Goal: Communication & Community: Ask a question

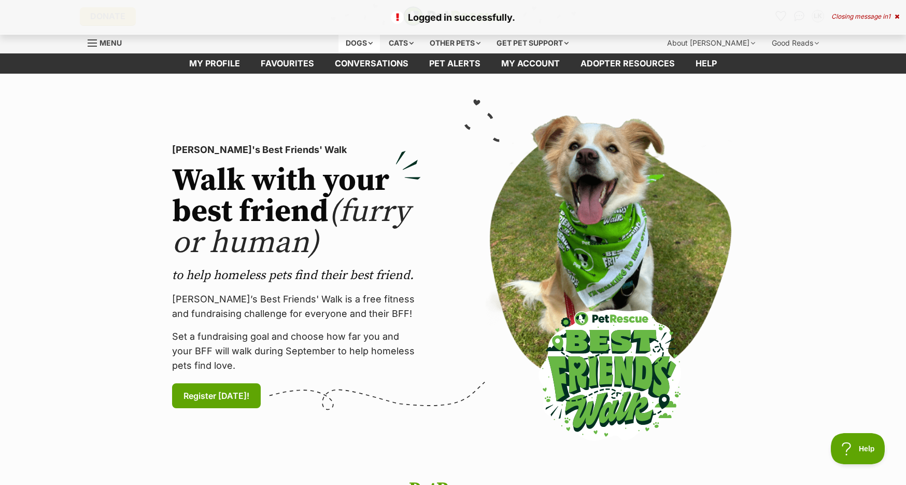
click at [362, 39] on div "Dogs" at bounding box center [358, 43] width 41 height 21
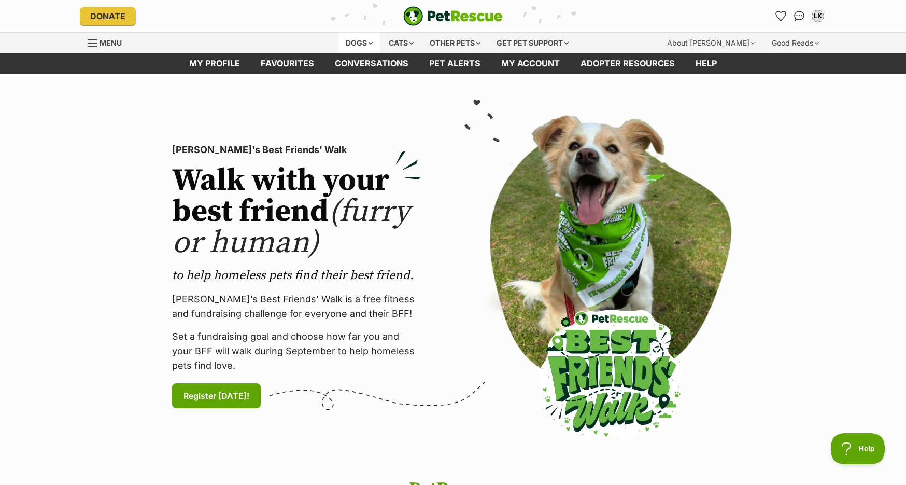
click at [354, 47] on div "Dogs" at bounding box center [358, 43] width 41 height 21
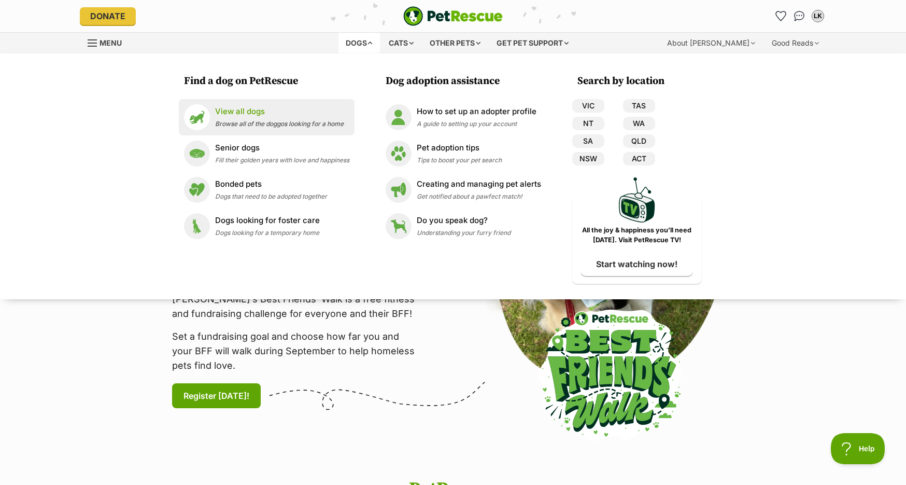
click at [233, 120] on span "Browse all of the doggos looking for a home" at bounding box center [279, 124] width 129 height 8
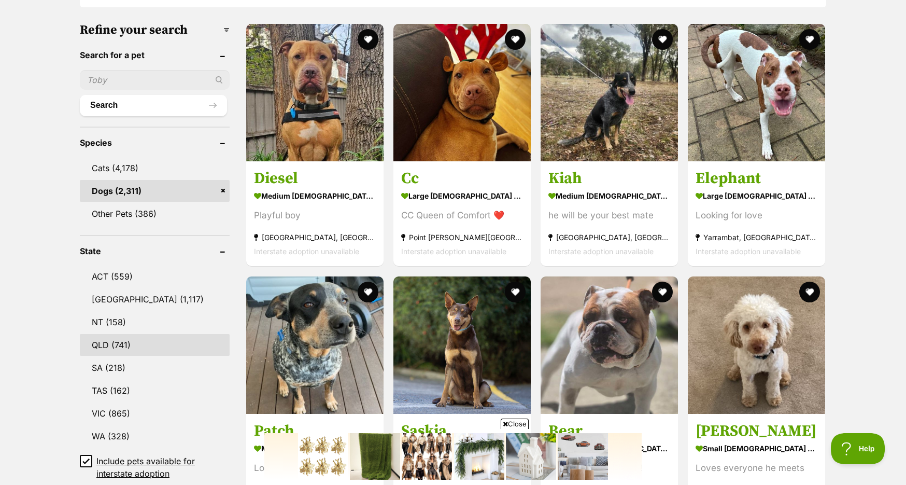
click at [106, 344] on link "QLD (741)" at bounding box center [155, 345] width 150 height 22
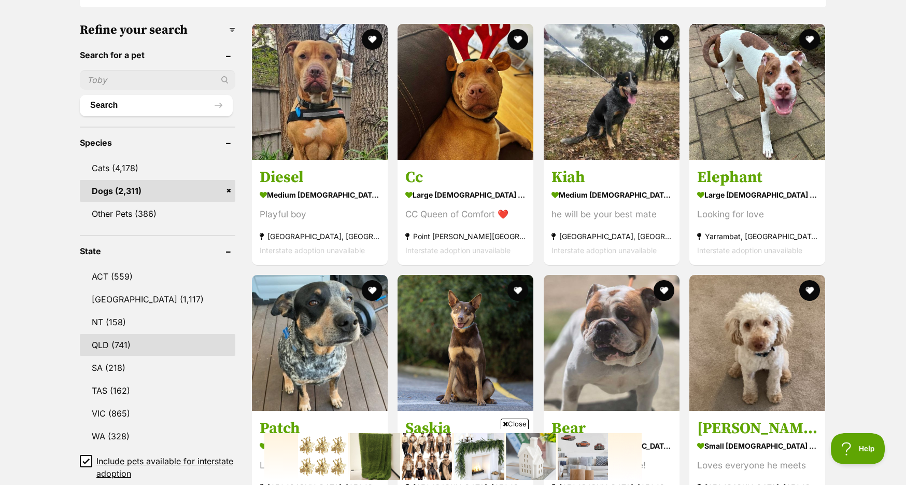
scroll to position [324, 0]
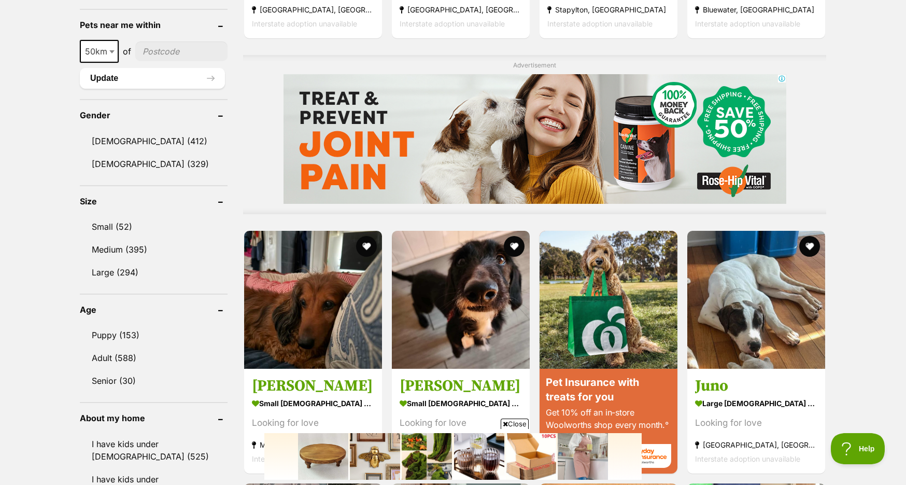
scroll to position [794, 0]
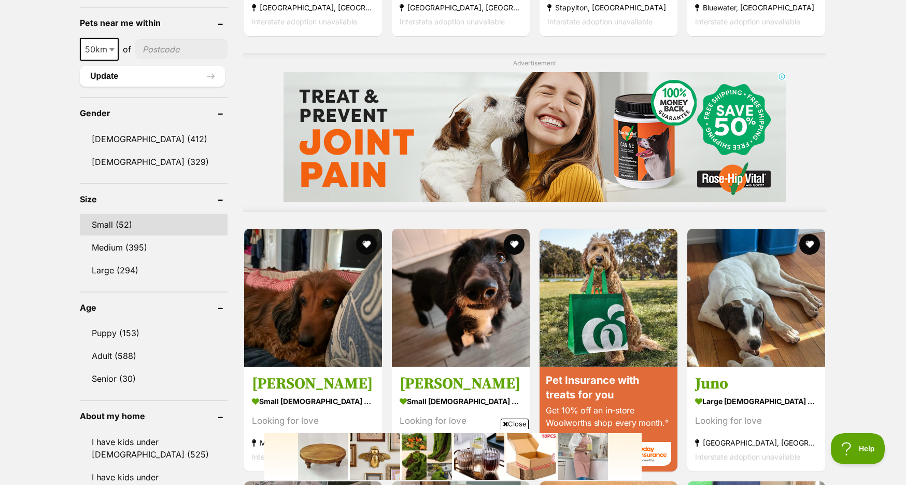
click at [111, 230] on link "Small (52)" at bounding box center [154, 224] width 148 height 22
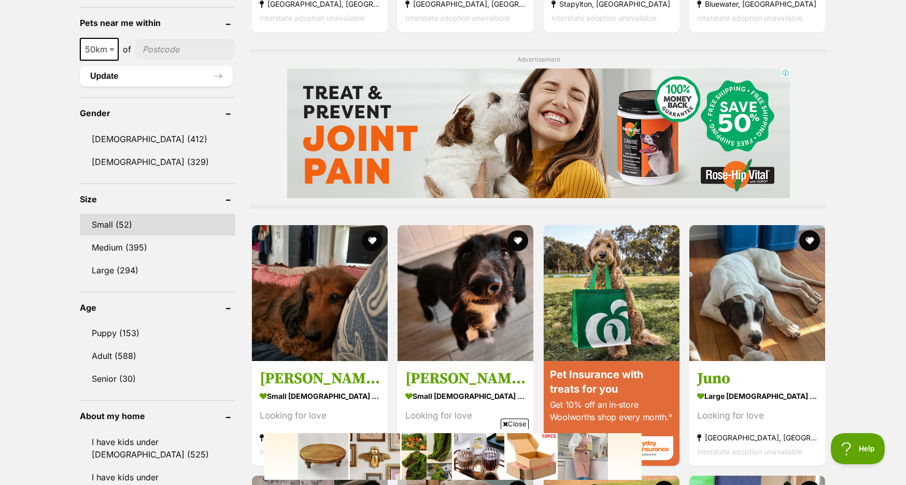
scroll to position [0, 0]
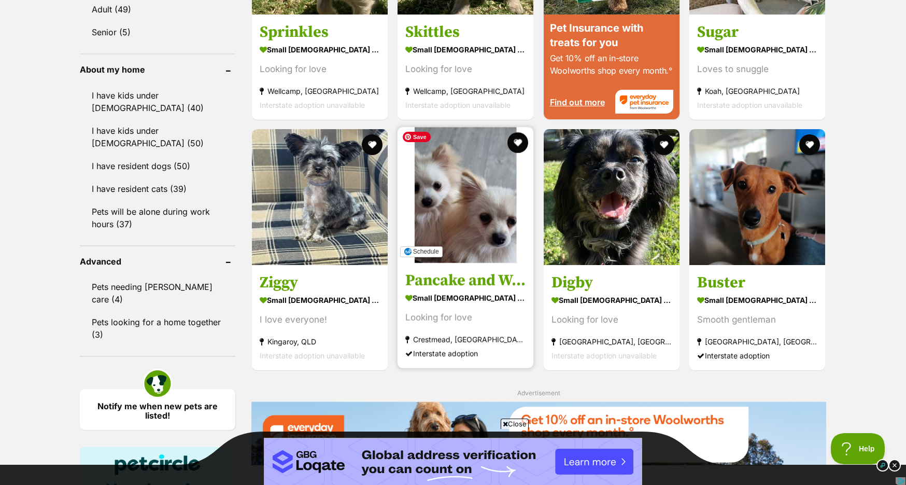
click at [479, 220] on img at bounding box center [465, 195] width 136 height 136
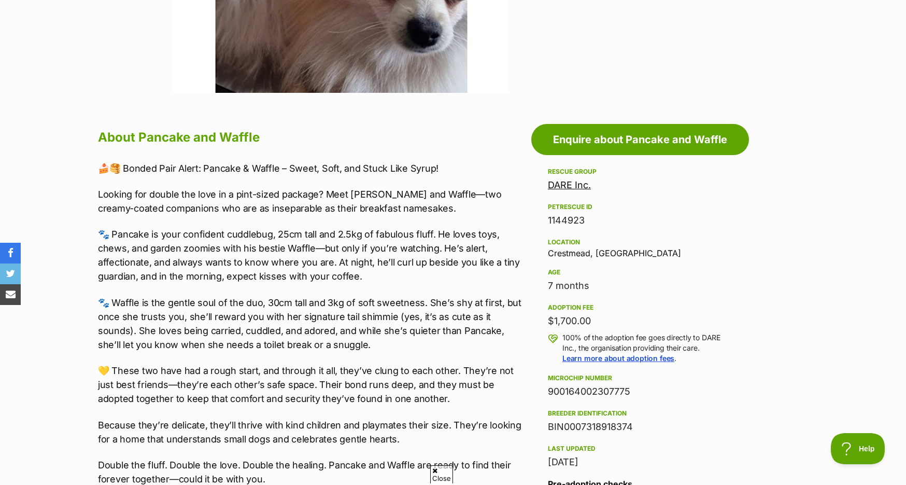
scroll to position [459, 0]
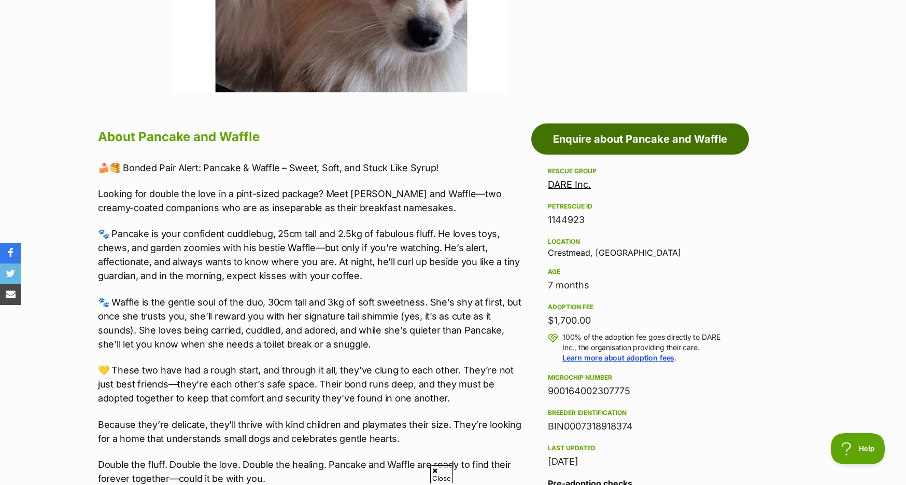
click at [633, 138] on link "Enquire about Pancake and Waffle" at bounding box center [640, 138] width 218 height 31
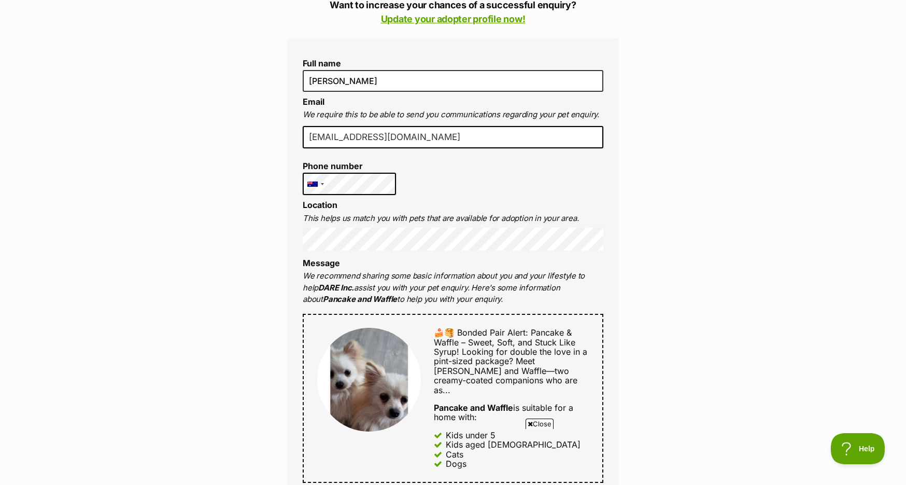
scroll to position [276, 0]
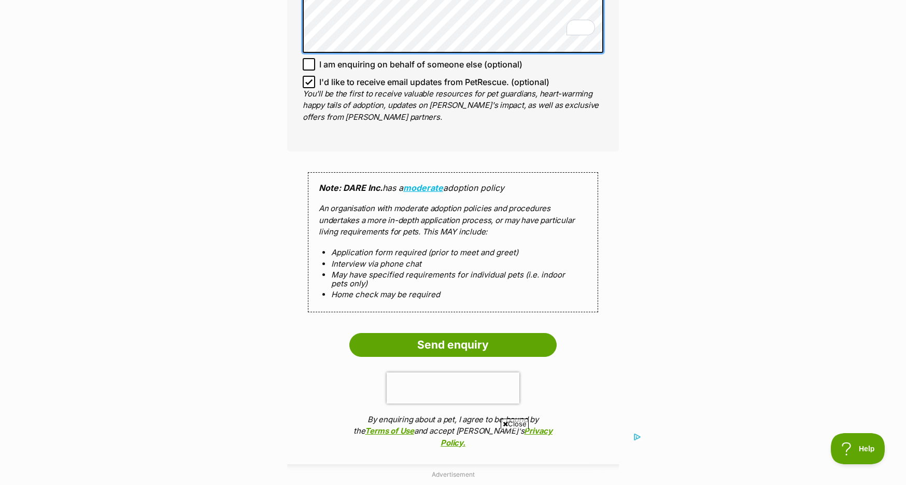
scroll to position [858, 0]
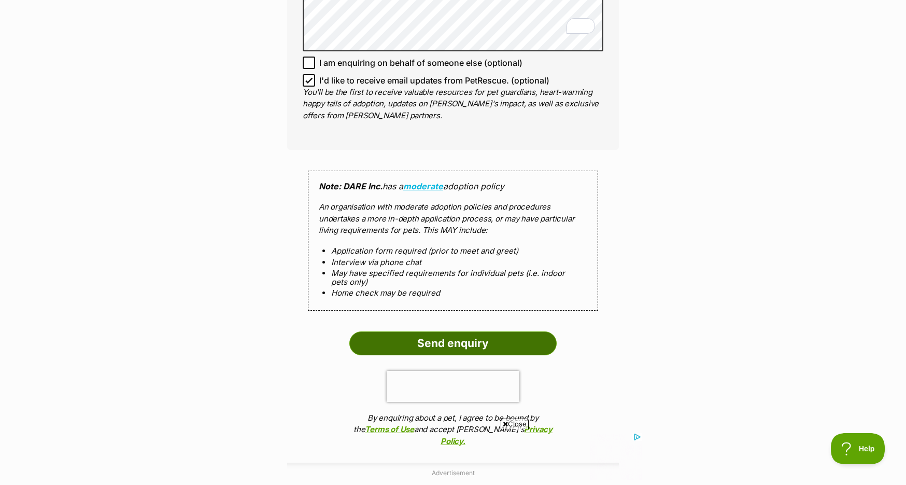
click at [392, 336] on input "Send enquiry" at bounding box center [452, 343] width 207 height 24
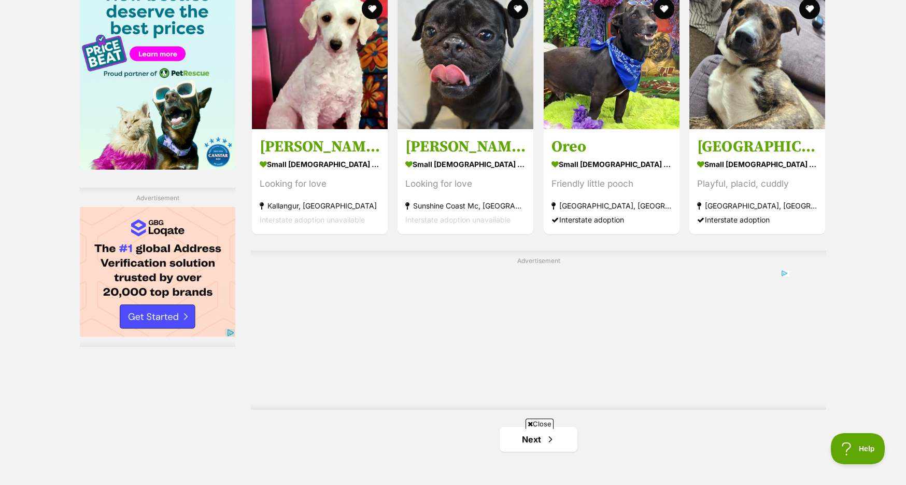
scroll to position [1668, 0]
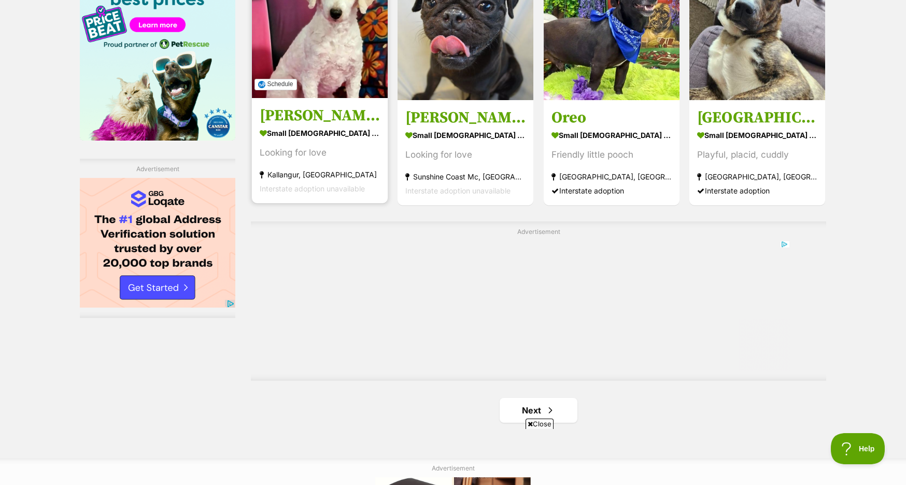
click at [322, 67] on img at bounding box center [320, 30] width 136 height 136
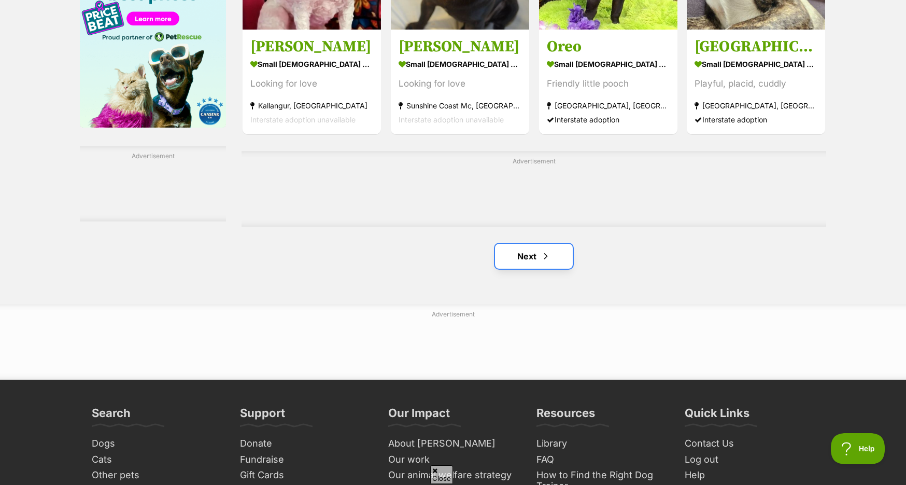
click at [534, 254] on link "Next" at bounding box center [534, 256] width 78 height 25
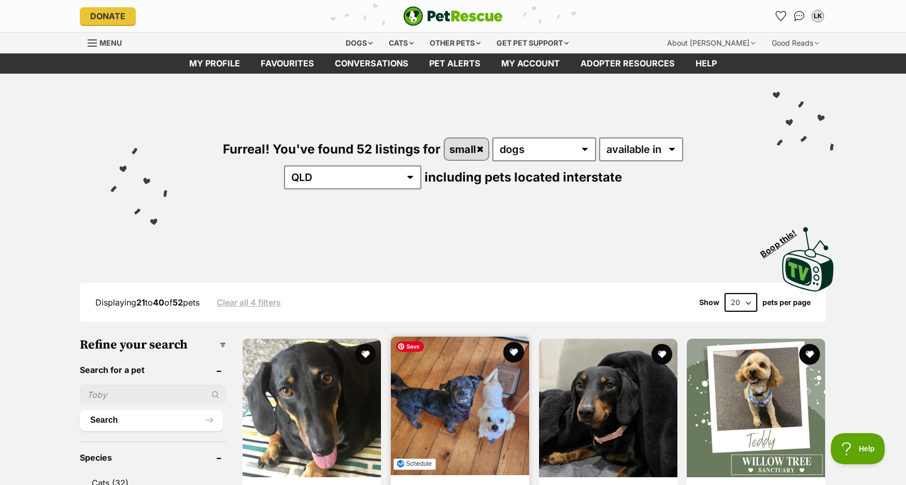
click at [459, 400] on img at bounding box center [460, 405] width 138 height 138
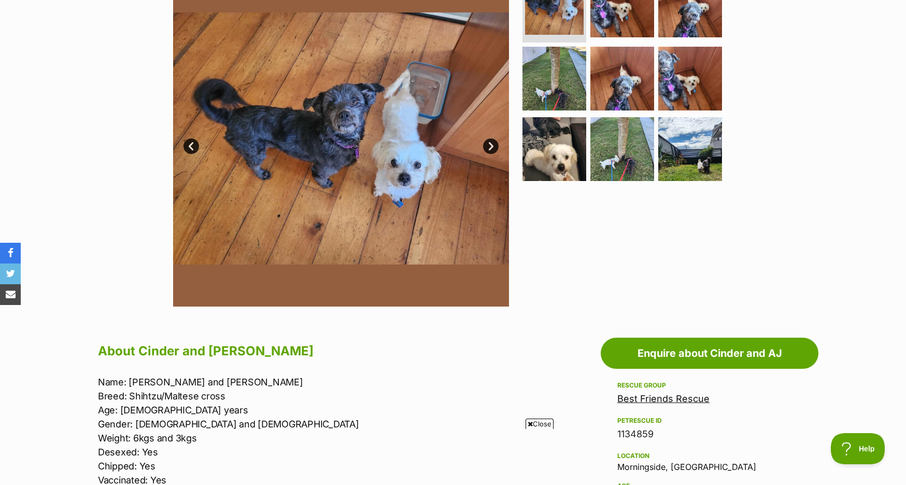
scroll to position [246, 0]
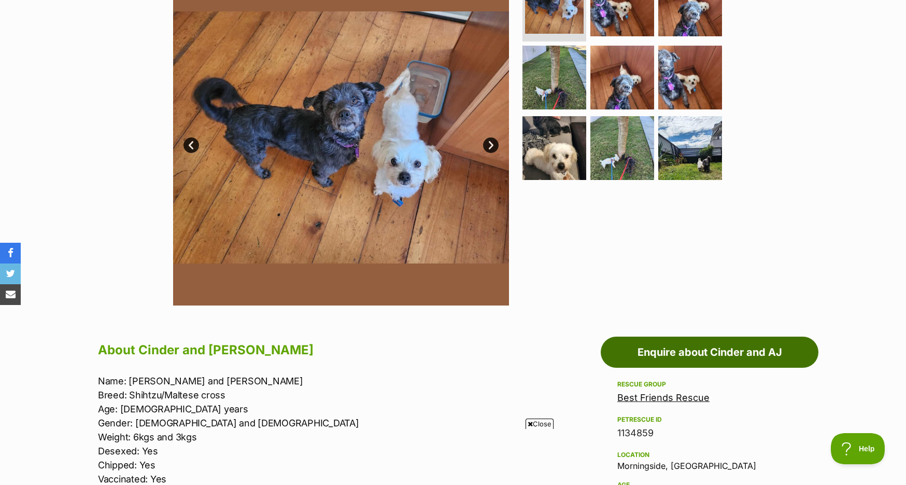
click at [686, 352] on link "Enquire about Cinder and AJ" at bounding box center [710, 351] width 218 height 31
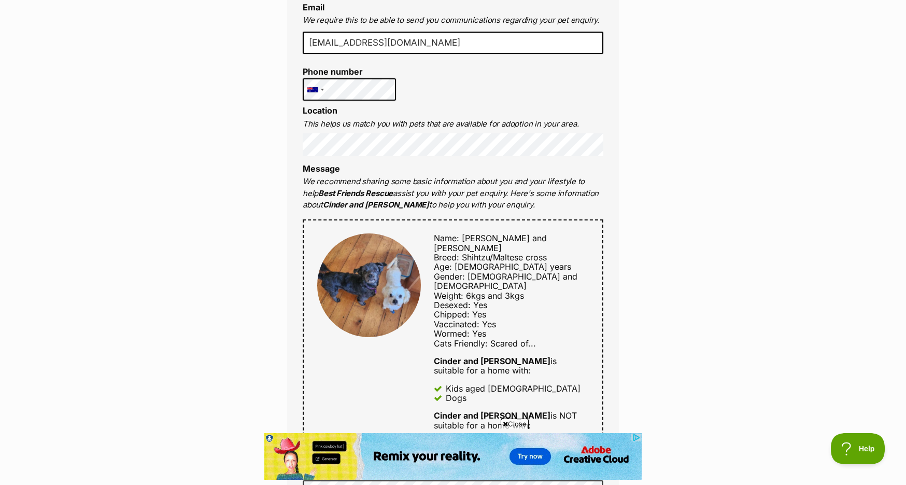
click at [655, 110] on div "Enquire about Cinder and AJ 0000 000 000 Send an enquiry via the form below or …" at bounding box center [453, 440] width 906 height 1509
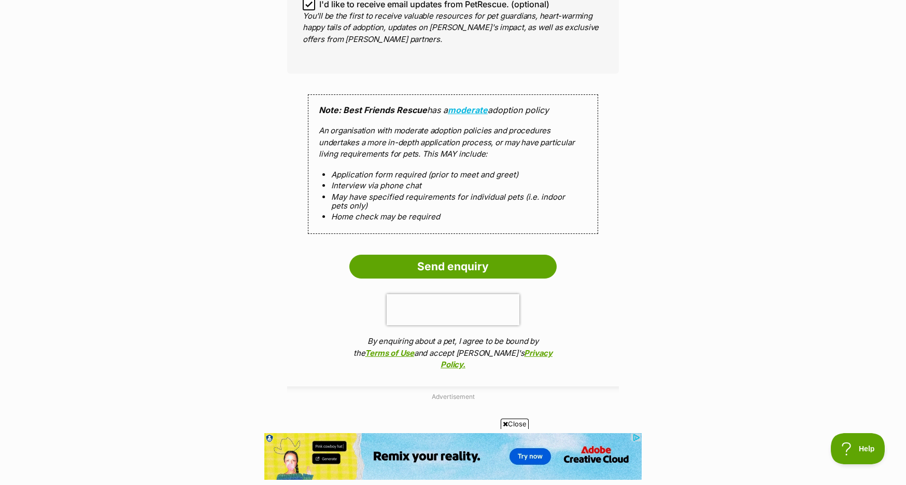
scroll to position [1062, 0]
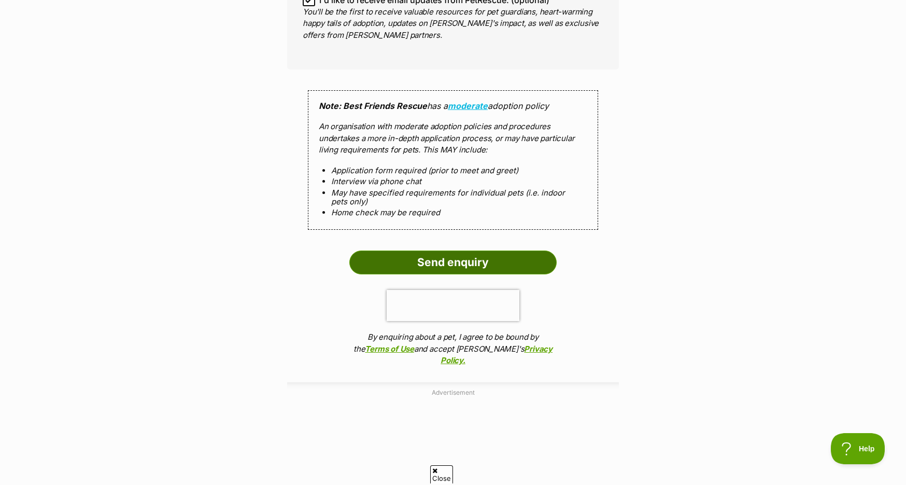
click at [376, 250] on input "Send enquiry" at bounding box center [452, 262] width 207 height 24
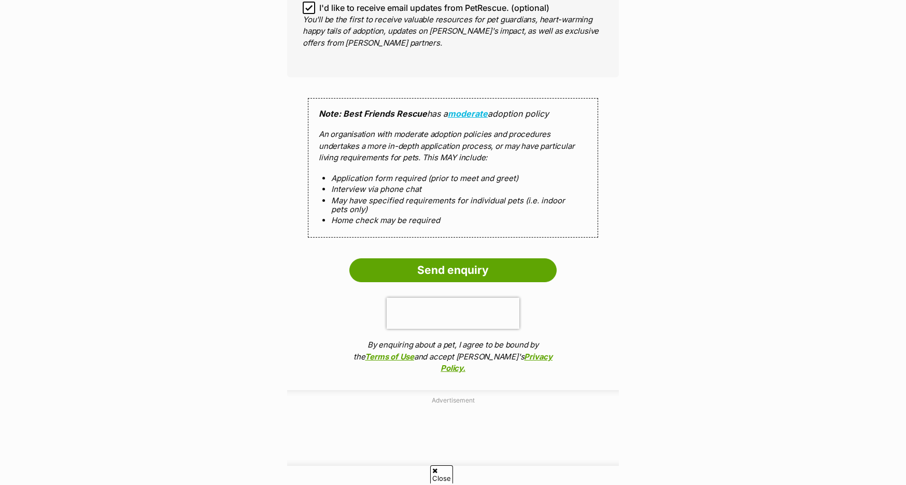
scroll to position [1055, 0]
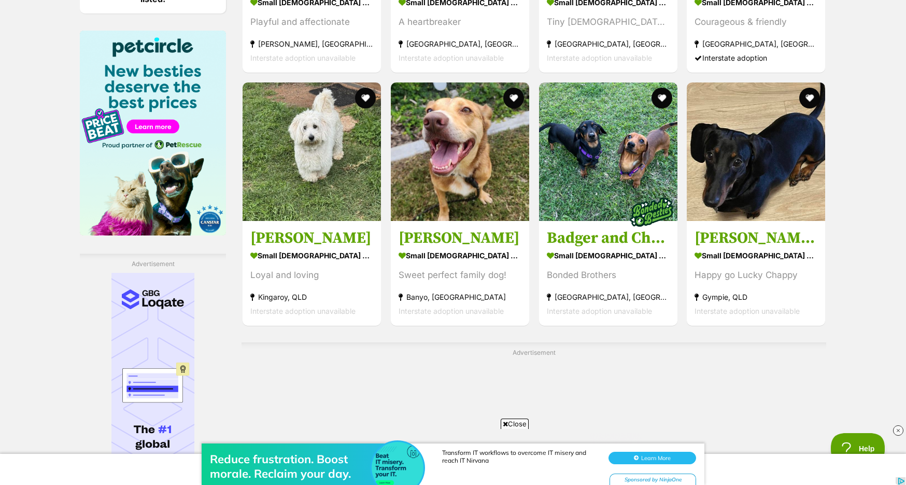
scroll to position [1604, 0]
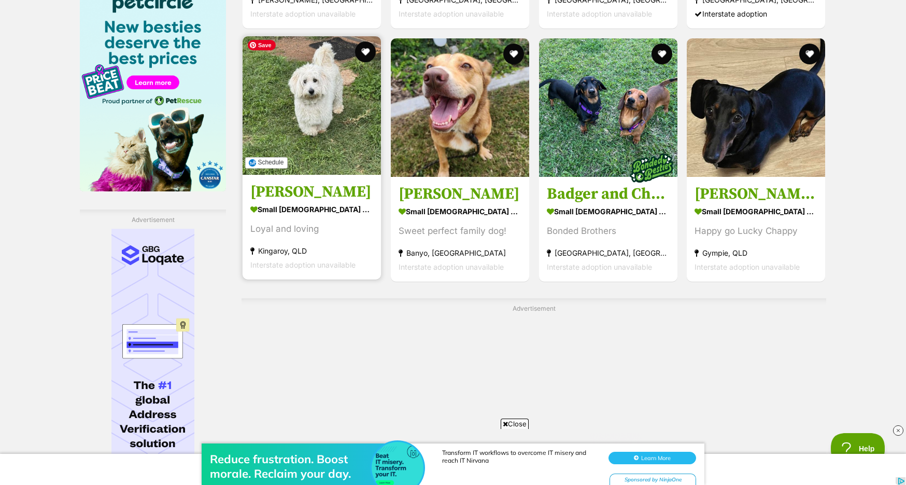
click at [311, 95] on img at bounding box center [312, 105] width 138 height 138
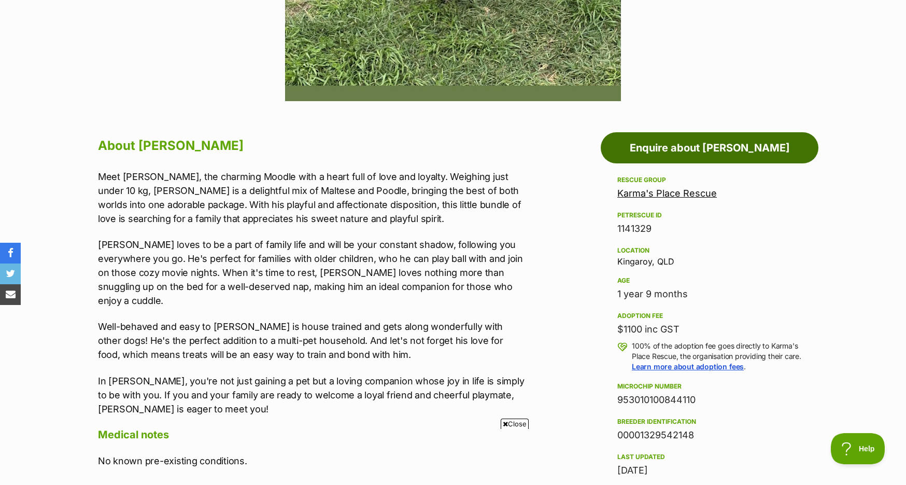
click at [680, 149] on link "Enquire about Charlie" at bounding box center [710, 147] width 218 height 31
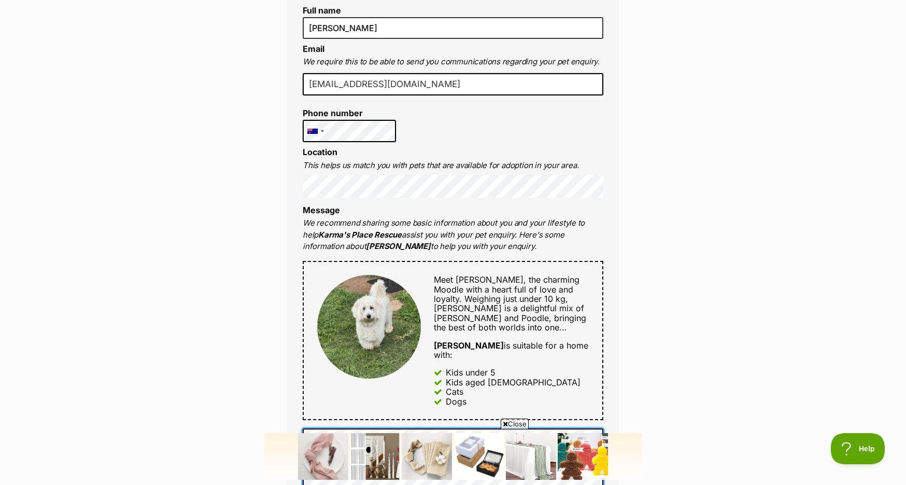
scroll to position [292, 0]
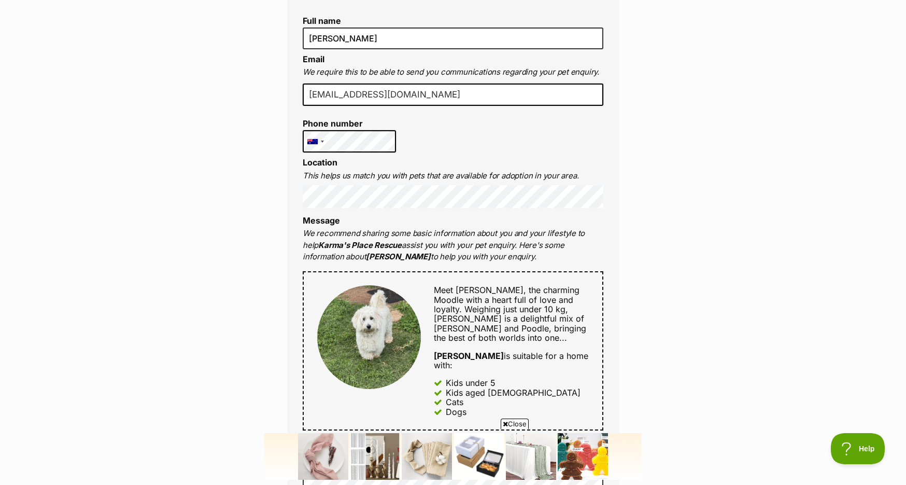
click at [759, 188] on div "Enquire about Charlie Want to increase your chances of a successful enquiry? Up…" at bounding box center [453, 478] width 906 height 1352
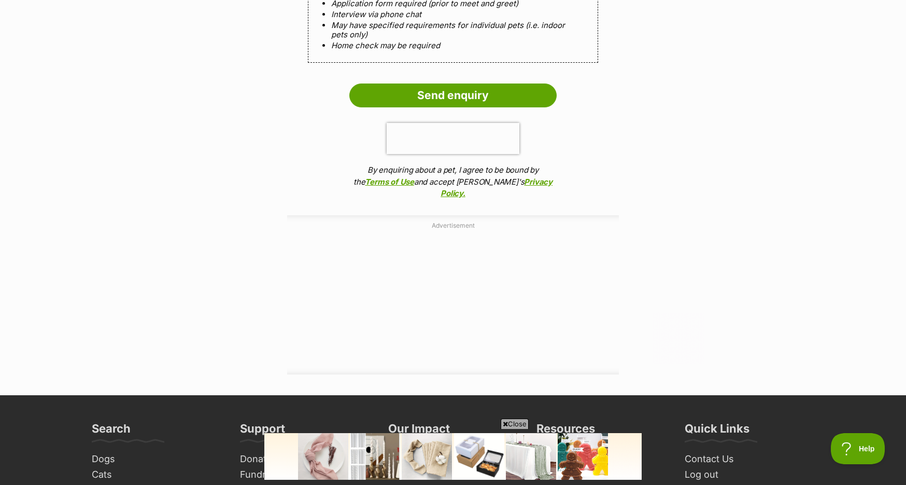
scroll to position [1083, 0]
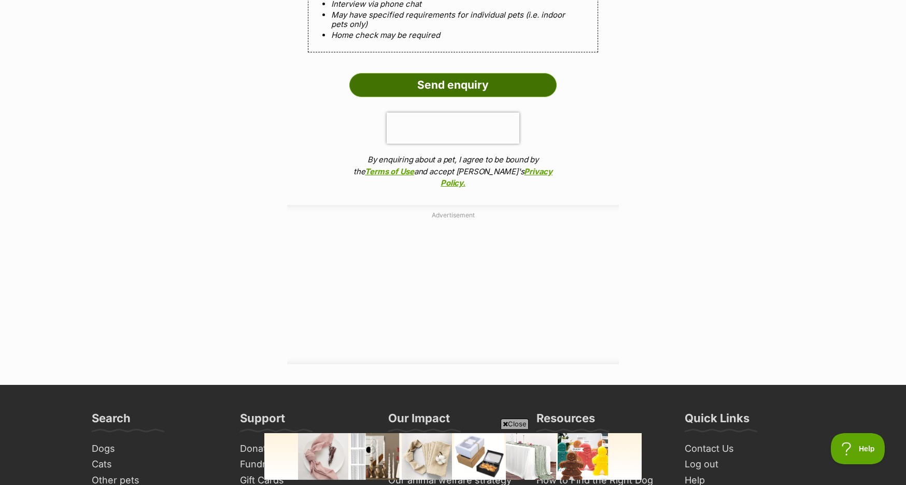
click at [452, 74] on input "Send enquiry" at bounding box center [452, 85] width 207 height 24
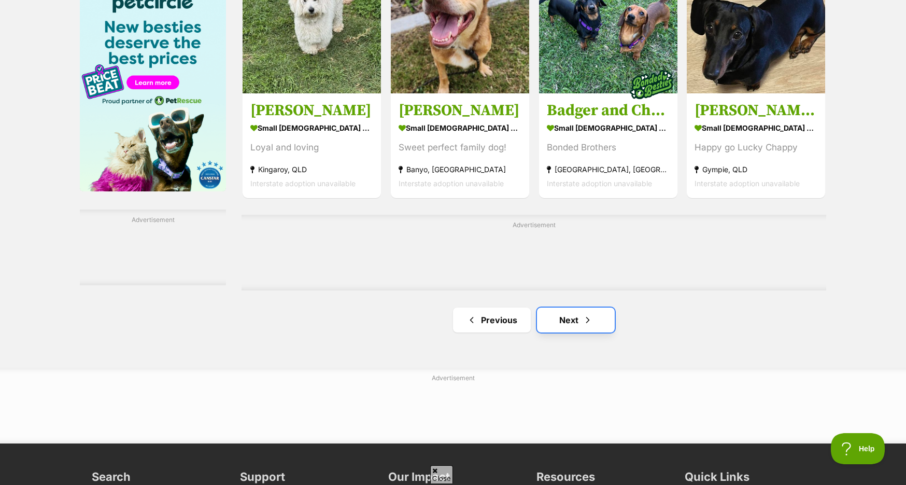
click at [586, 321] on span "Next page" at bounding box center [587, 320] width 10 height 12
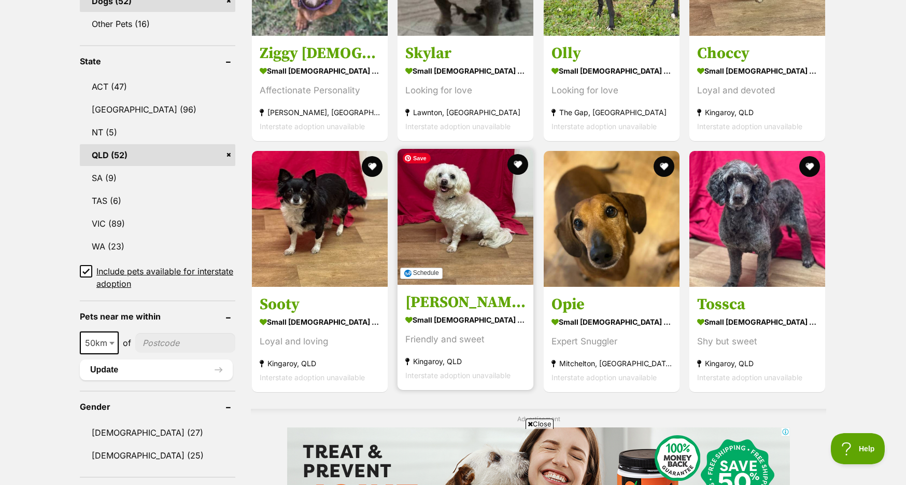
scroll to position [506, 0]
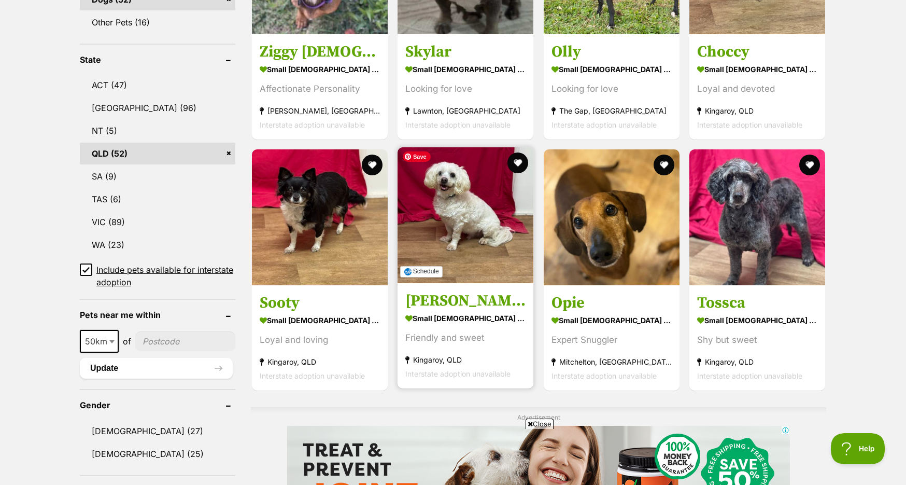
click at [447, 243] on img at bounding box center [465, 215] width 136 height 136
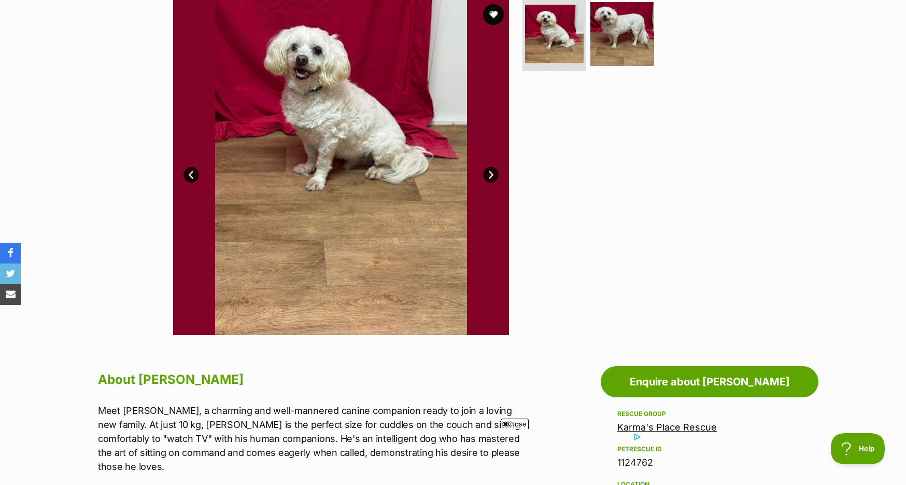
scroll to position [190, 0]
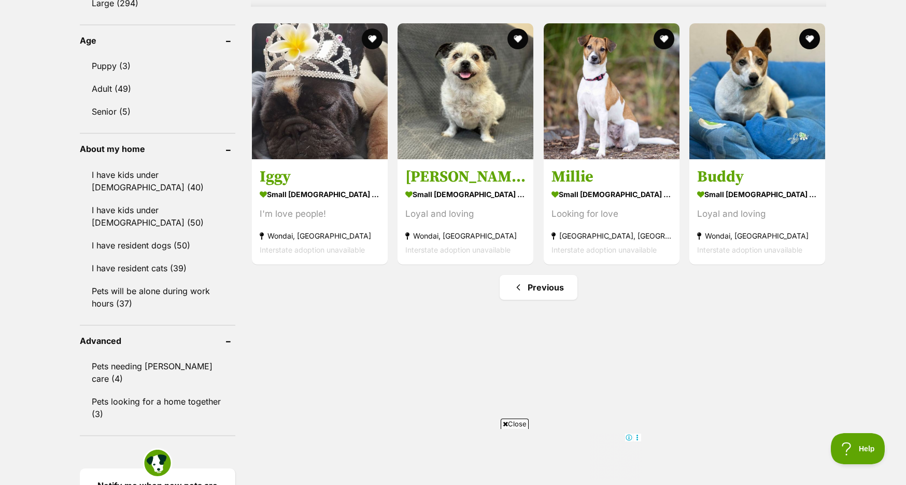
scroll to position [1015, 0]
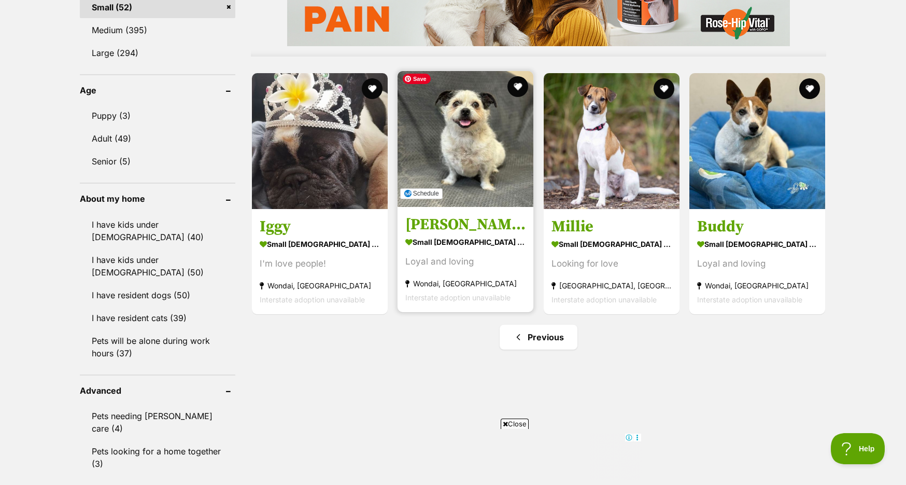
click at [461, 164] on img at bounding box center [465, 139] width 136 height 136
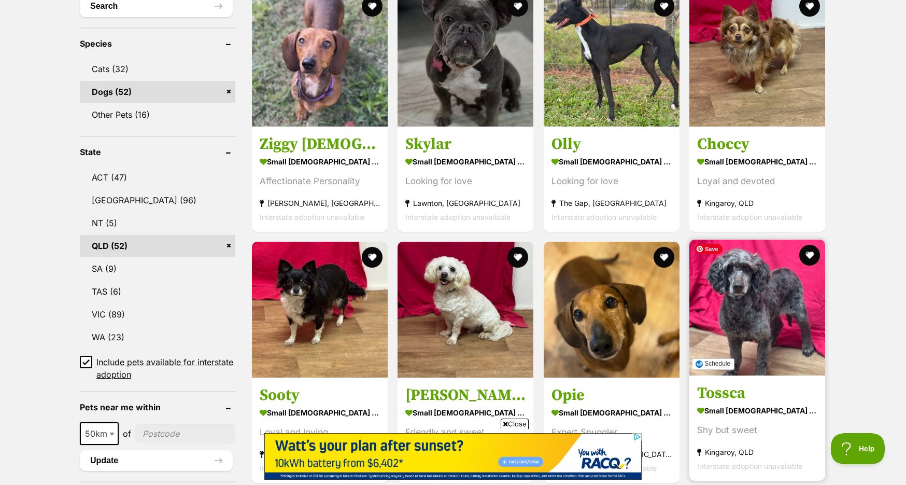
click at [765, 300] on img at bounding box center [757, 307] width 136 height 136
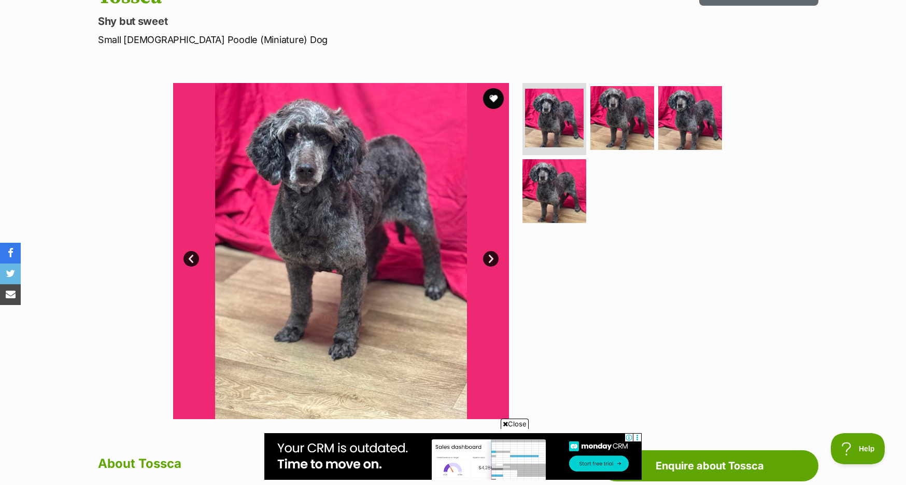
scroll to position [121, 0]
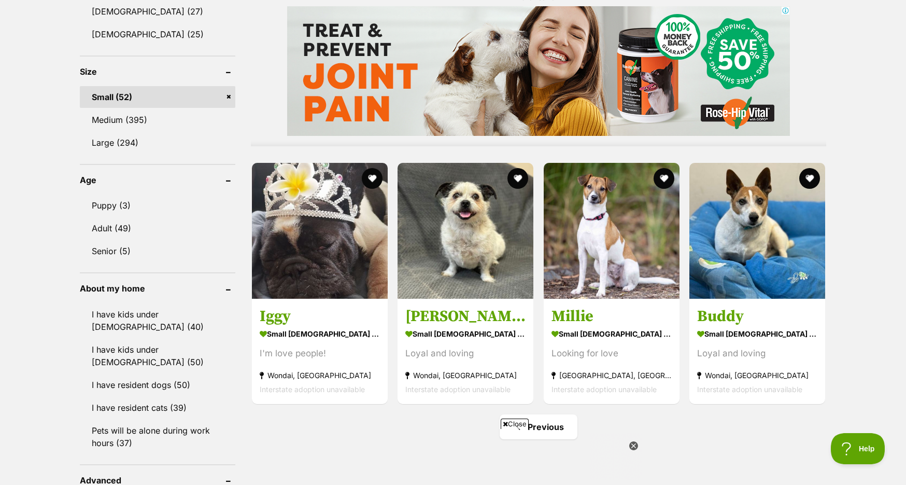
scroll to position [926, 0]
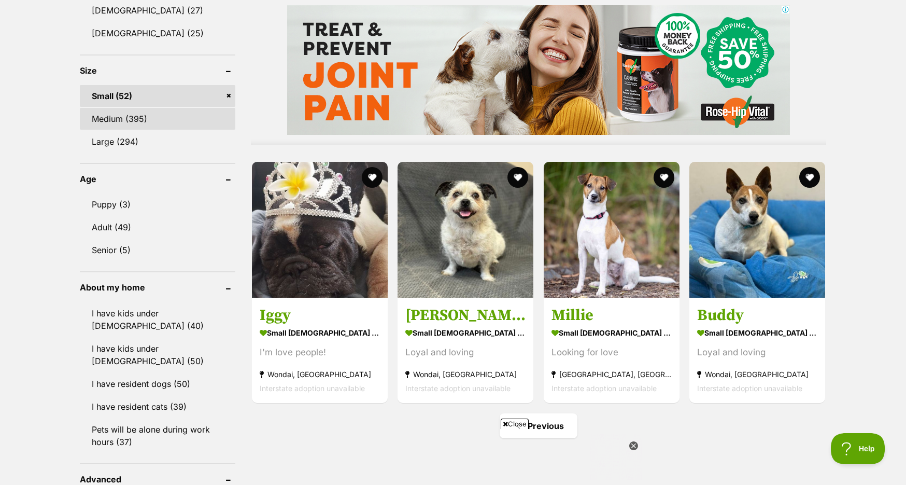
click at [130, 112] on link "Medium (395)" at bounding box center [157, 119] width 155 height 22
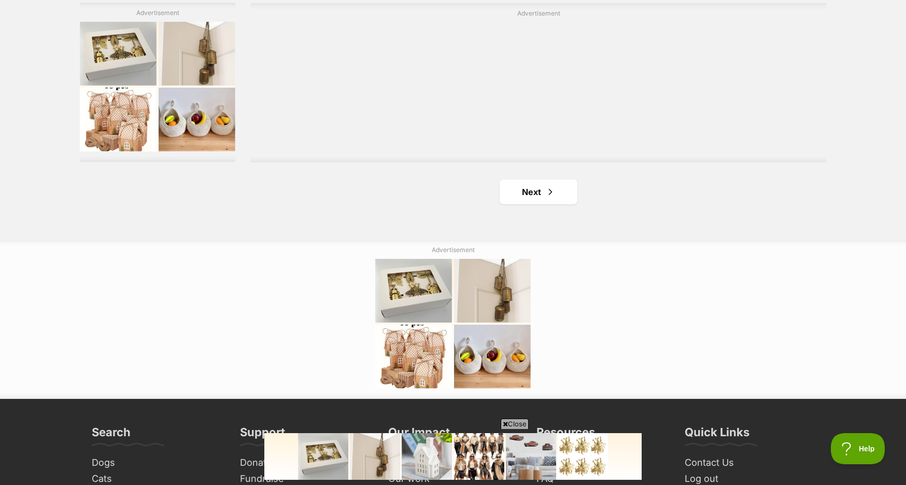
scroll to position [1885, 0]
click at [545, 190] on span "Next page" at bounding box center [550, 192] width 10 height 12
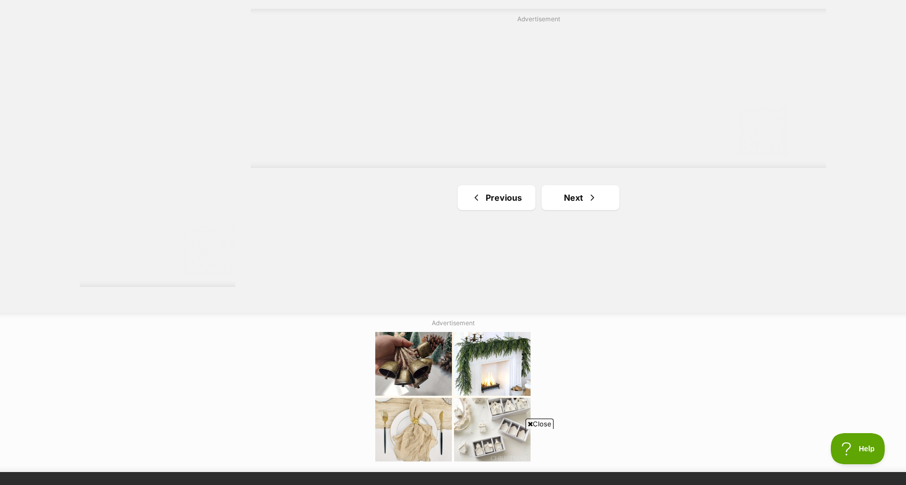
scroll to position [1869, 0]
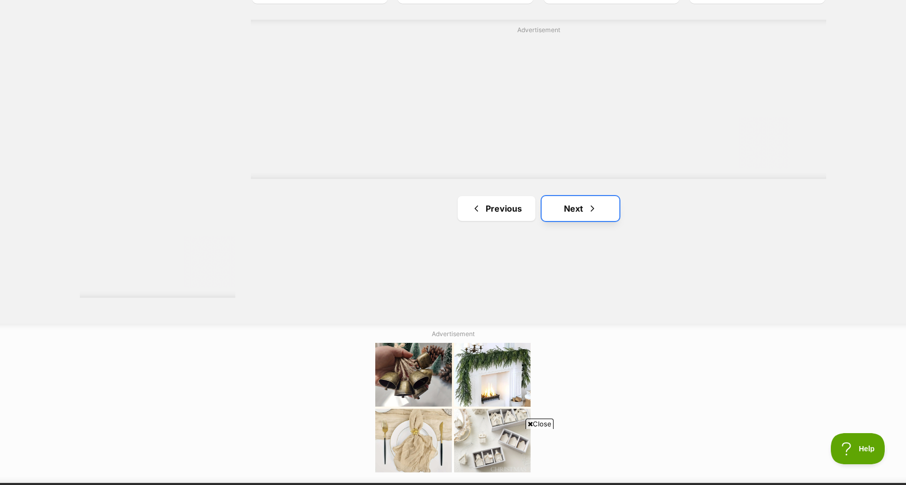
click at [582, 206] on link "Next" at bounding box center [581, 208] width 78 height 25
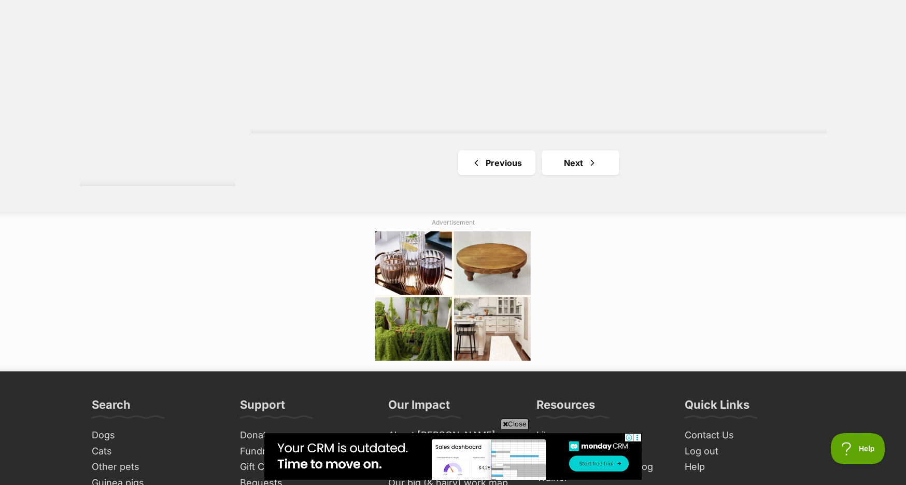
scroll to position [1977, 0]
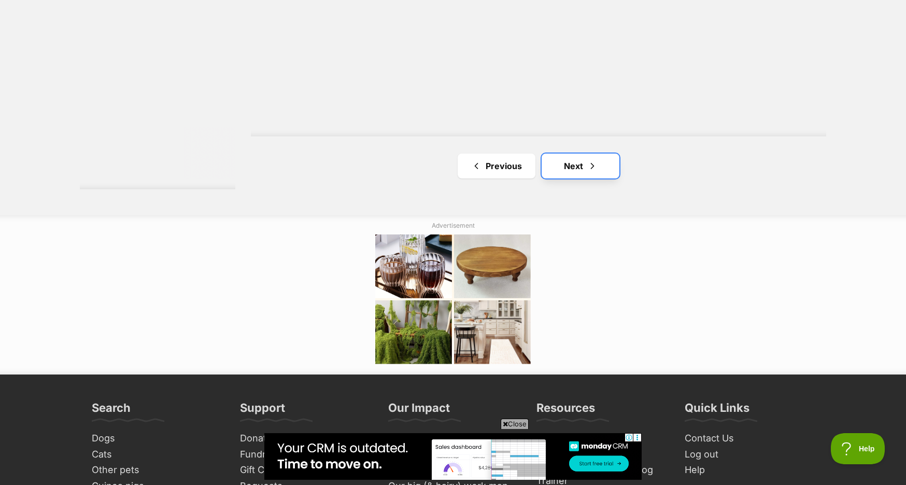
click at [592, 172] on span "Next page" at bounding box center [592, 166] width 10 height 12
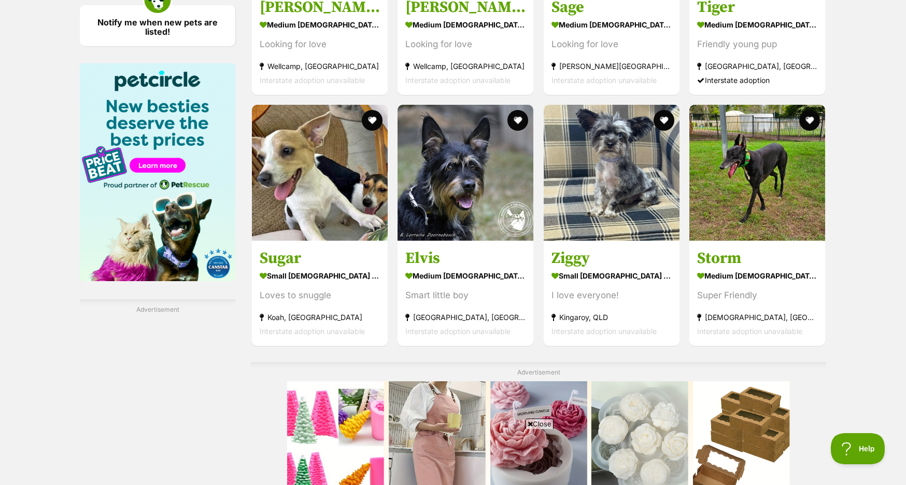
scroll to position [1548, 0]
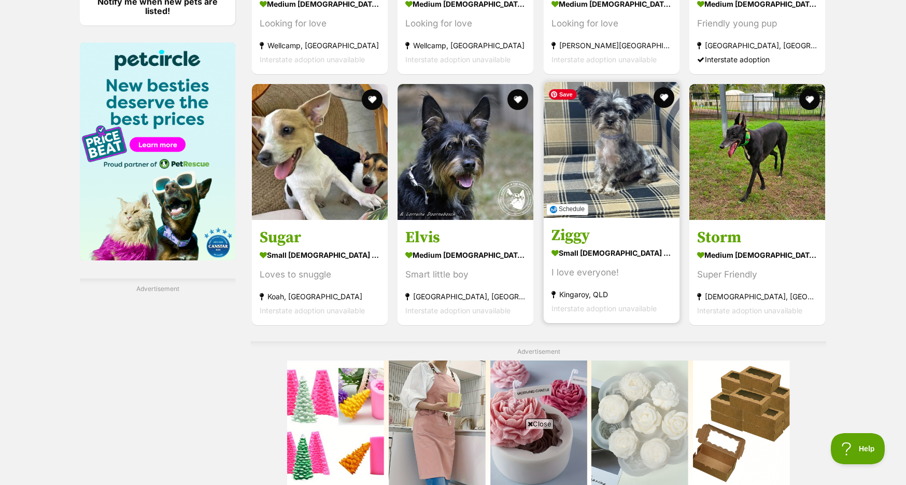
click at [629, 169] on img at bounding box center [612, 150] width 136 height 136
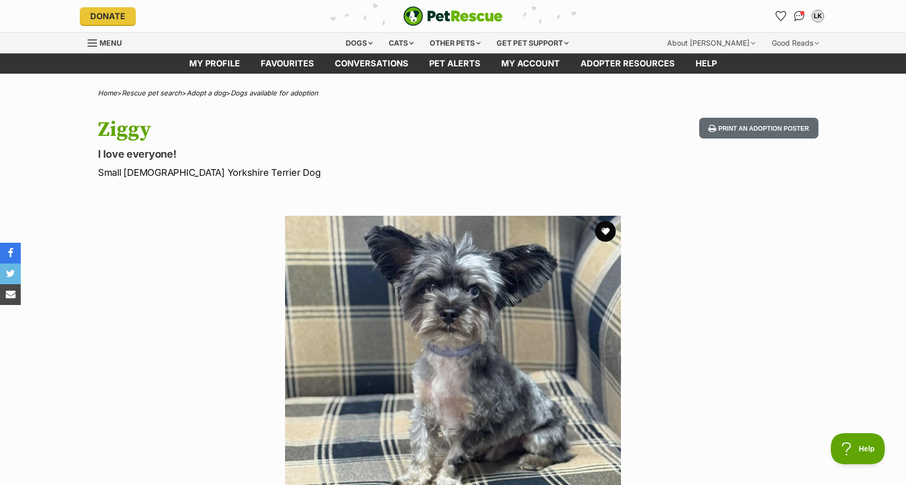
click at [240, 234] on section "Available 1 of 1 images Next Prev 1" at bounding box center [453, 375] width 591 height 351
click at [184, 223] on section "Available 1 of 1 images Next Prev 1" at bounding box center [453, 375] width 591 height 351
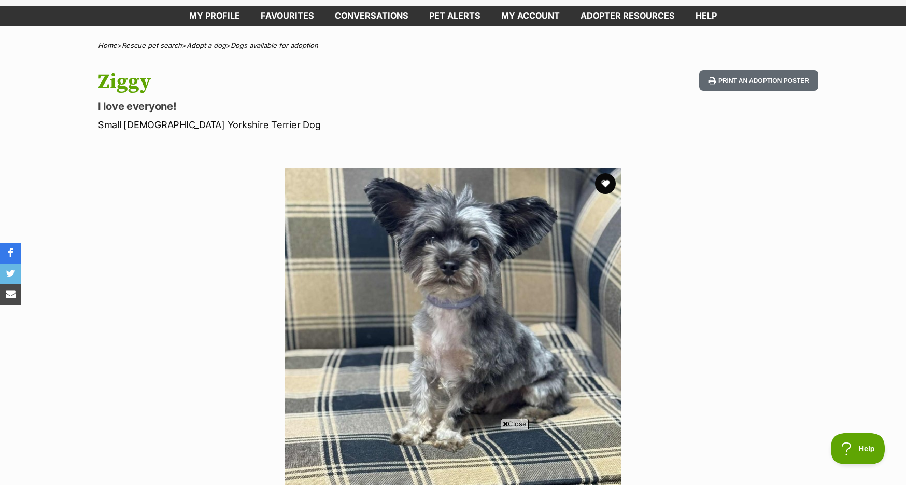
scroll to position [47, 0]
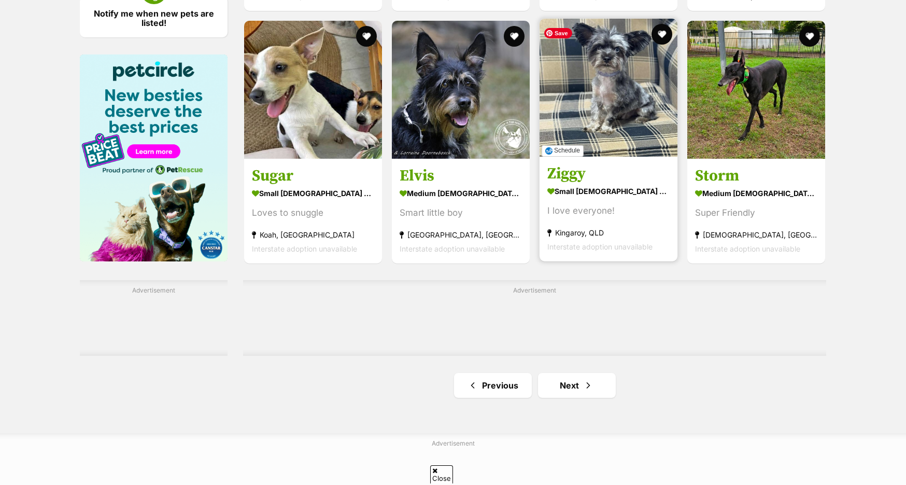
click at [656, 111] on img at bounding box center [608, 88] width 138 height 138
